Goal: Navigation & Orientation: Understand site structure

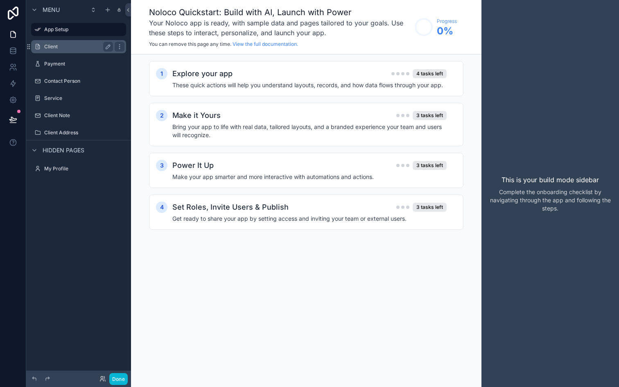
click at [53, 45] on label "Client" at bounding box center [76, 46] width 65 height 7
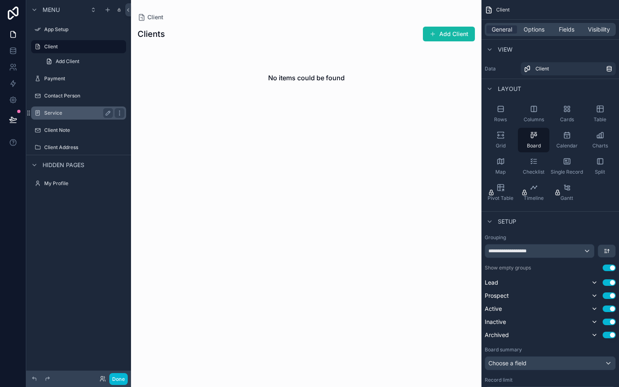
click at [65, 112] on label "Service" at bounding box center [76, 113] width 65 height 7
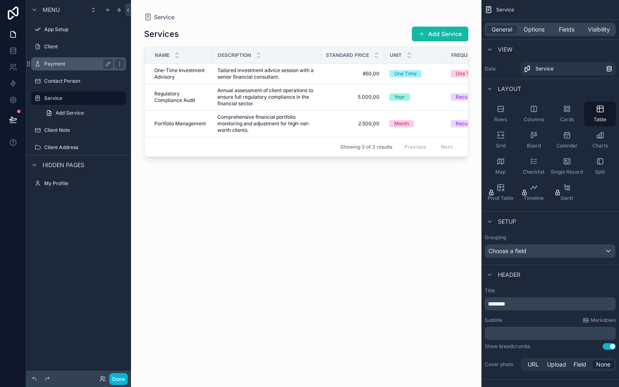
click at [62, 61] on label "Payment" at bounding box center [76, 64] width 65 height 7
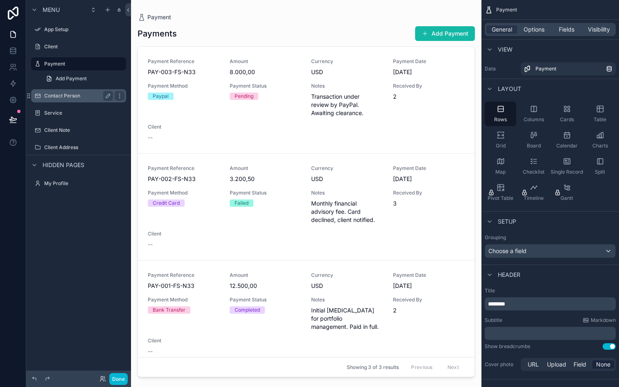
click at [70, 92] on label "Contact Person" at bounding box center [76, 95] width 65 height 7
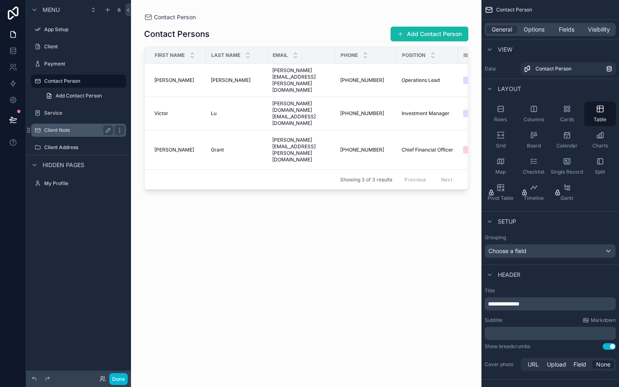
click at [68, 131] on label "Client Note" at bounding box center [76, 130] width 65 height 7
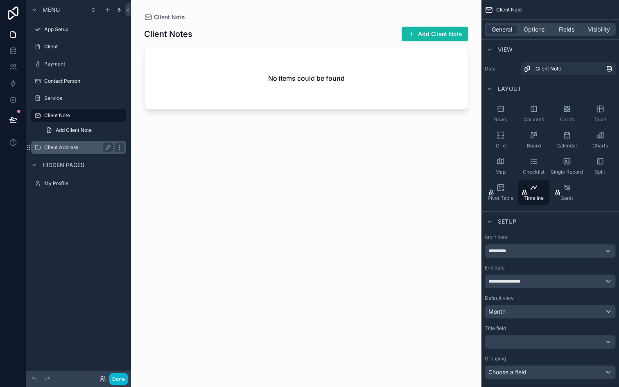
click at [69, 149] on label "Client Address" at bounding box center [76, 147] width 65 height 7
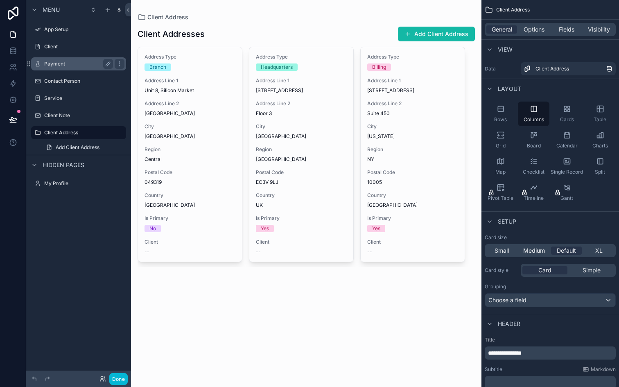
click at [64, 60] on div "Payment" at bounding box center [78, 64] width 69 height 10
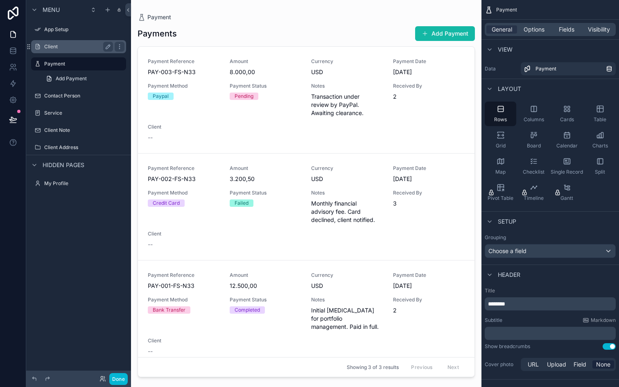
click at [62, 43] on div "Client" at bounding box center [78, 47] width 69 height 10
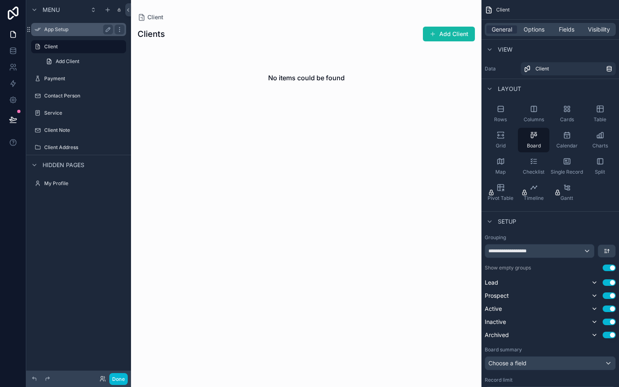
click at [62, 33] on div "App Setup" at bounding box center [78, 30] width 69 height 10
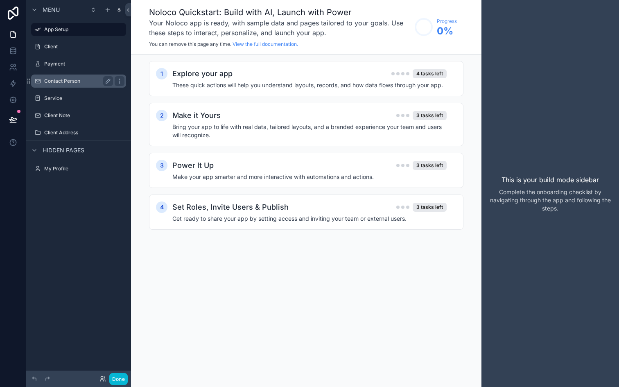
click at [64, 82] on label "Contact Person" at bounding box center [76, 81] width 65 height 7
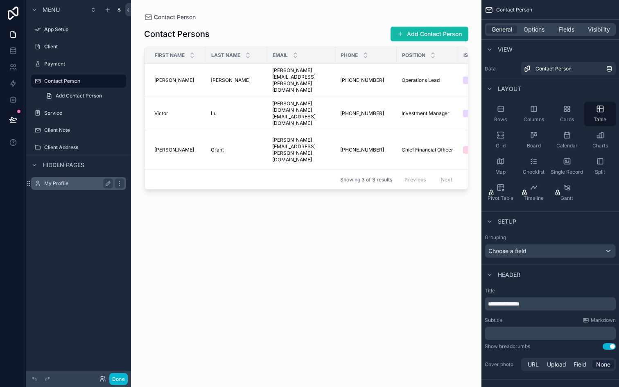
click at [61, 181] on label "My Profile" at bounding box center [76, 183] width 65 height 7
